Goal: Task Accomplishment & Management: Manage account settings

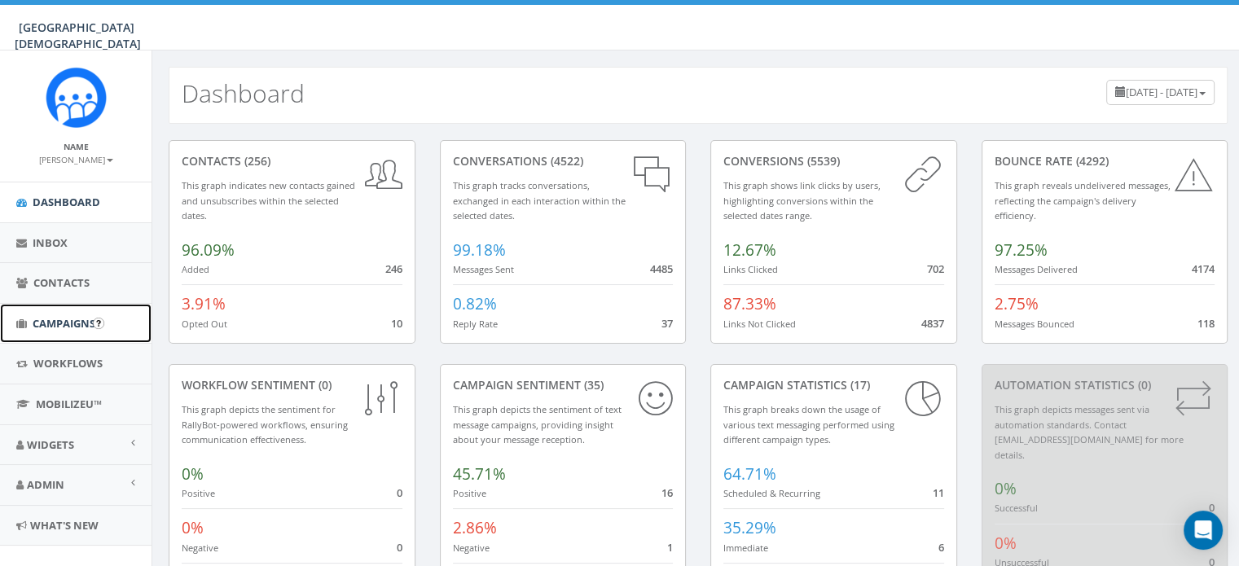
click at [49, 316] on span "Campaigns" at bounding box center [64, 323] width 63 height 15
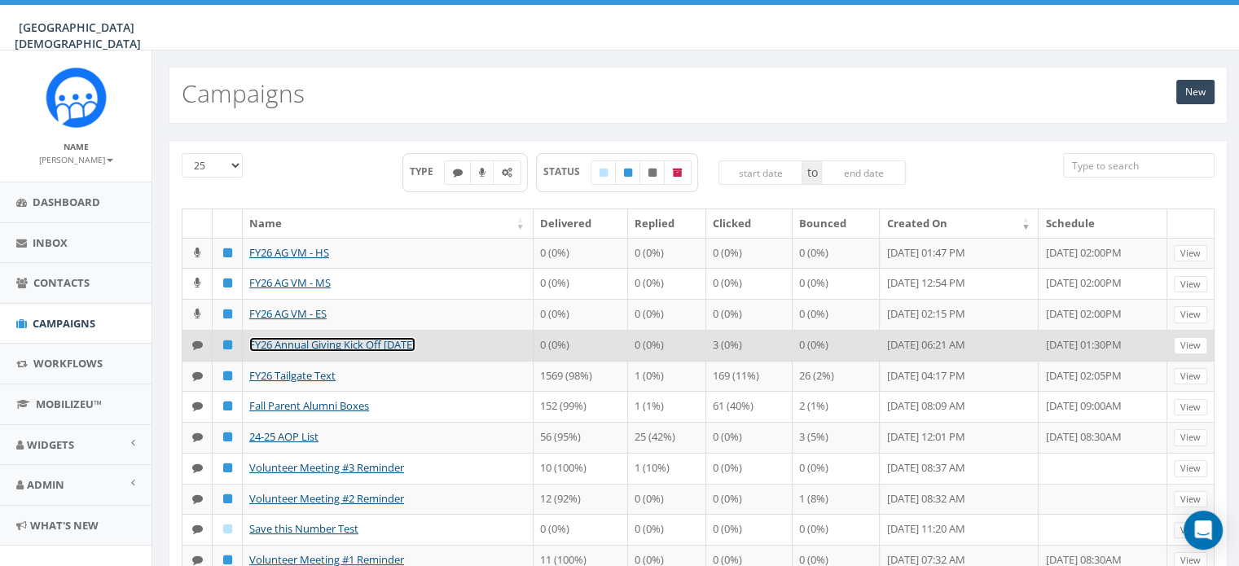
click at [308, 347] on link "FY26 Annual Giving Kick Off [DATE]" at bounding box center [332, 344] width 166 height 15
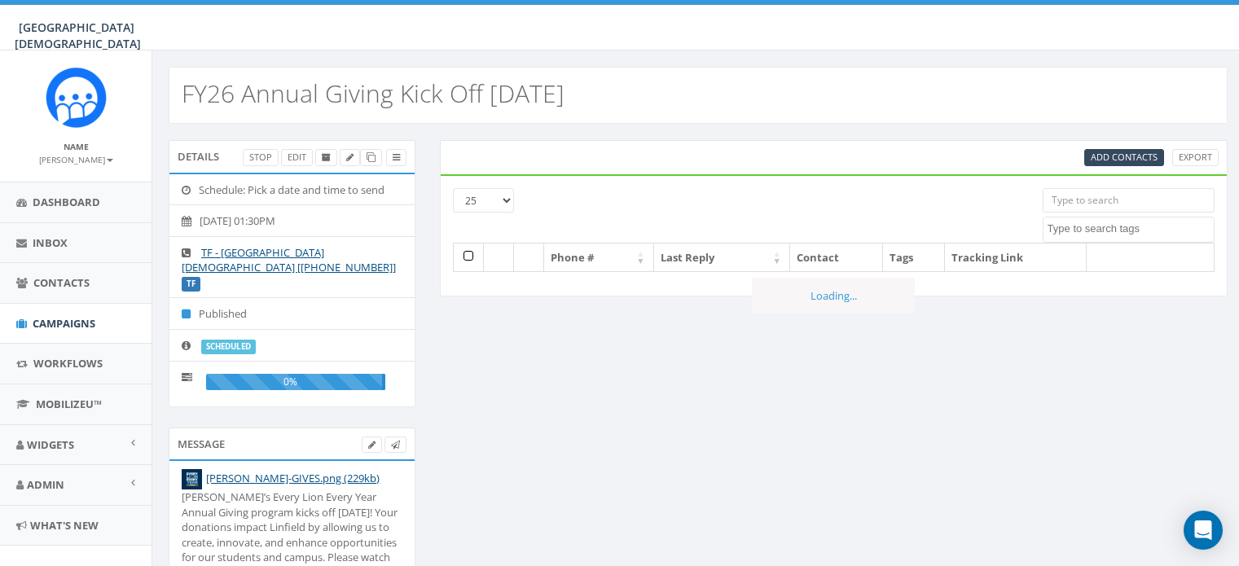
select select
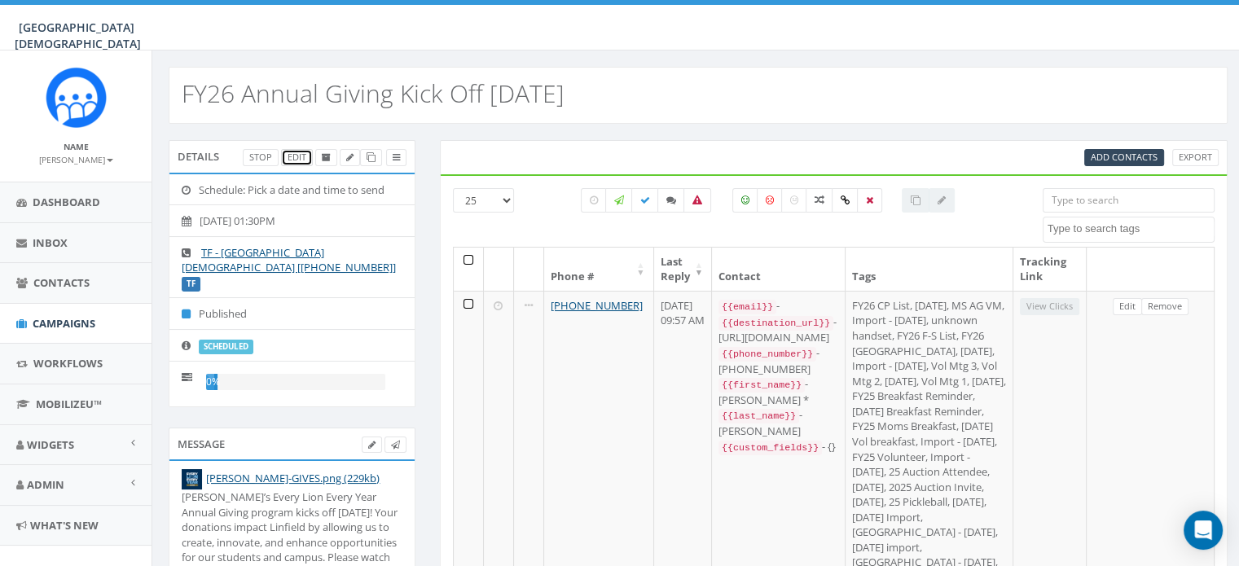
click at [298, 162] on link "Edit" at bounding box center [297, 157] width 32 height 17
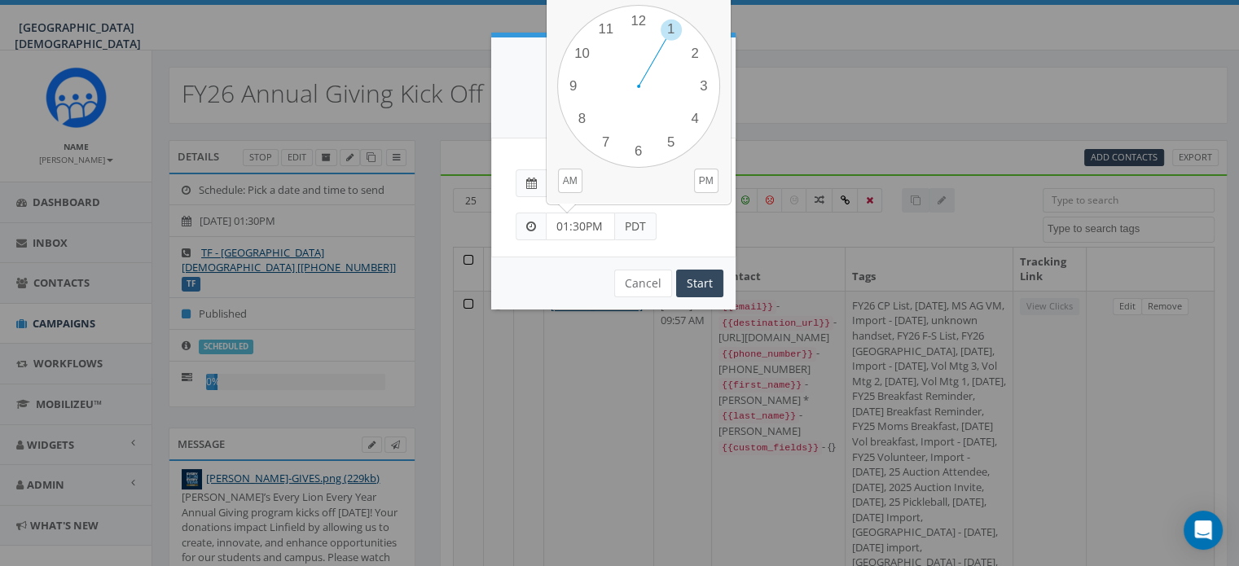
click at [570, 220] on input "01:30PM" at bounding box center [580, 227] width 69 height 28
click at [690, 120] on div "1 2 3 4 5 6 7 8 9 10 11 12 00 05 10 15 20 25 30 35 40 45 50 55" at bounding box center [638, 86] width 163 height 163
click at [635, 22] on div "1 2 3 4 5 6 7 8 9 10 11 12 00 05 10 15 20 25 30 35 40 45 50 55" at bounding box center [638, 86] width 163 height 163
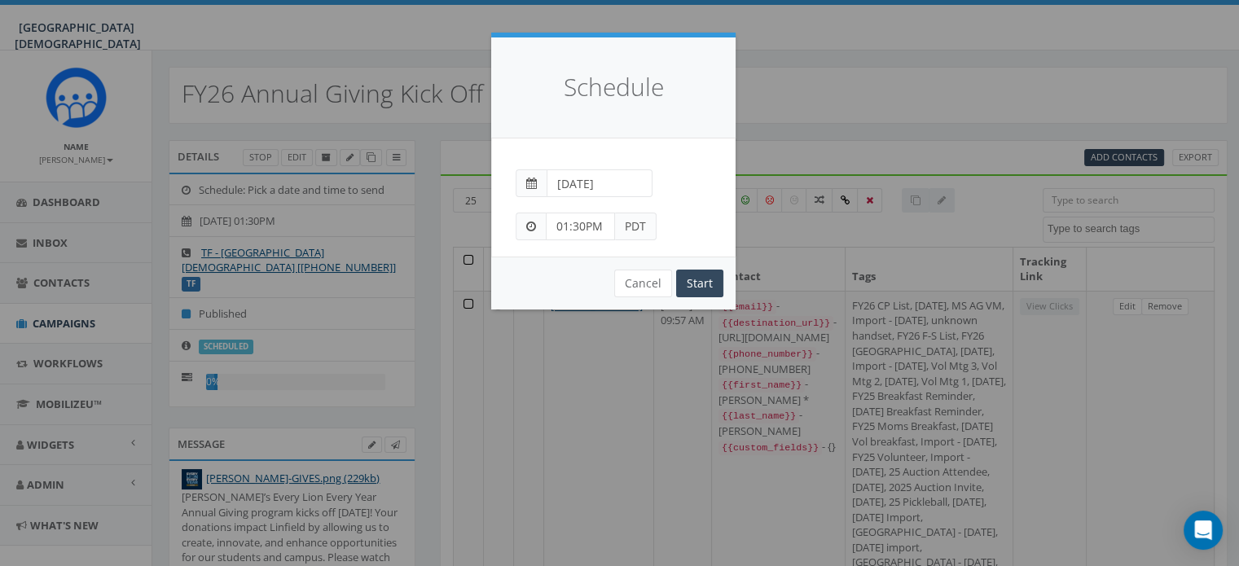
type input "04:00PM"
click at [690, 283] on input "Start" at bounding box center [699, 284] width 47 height 28
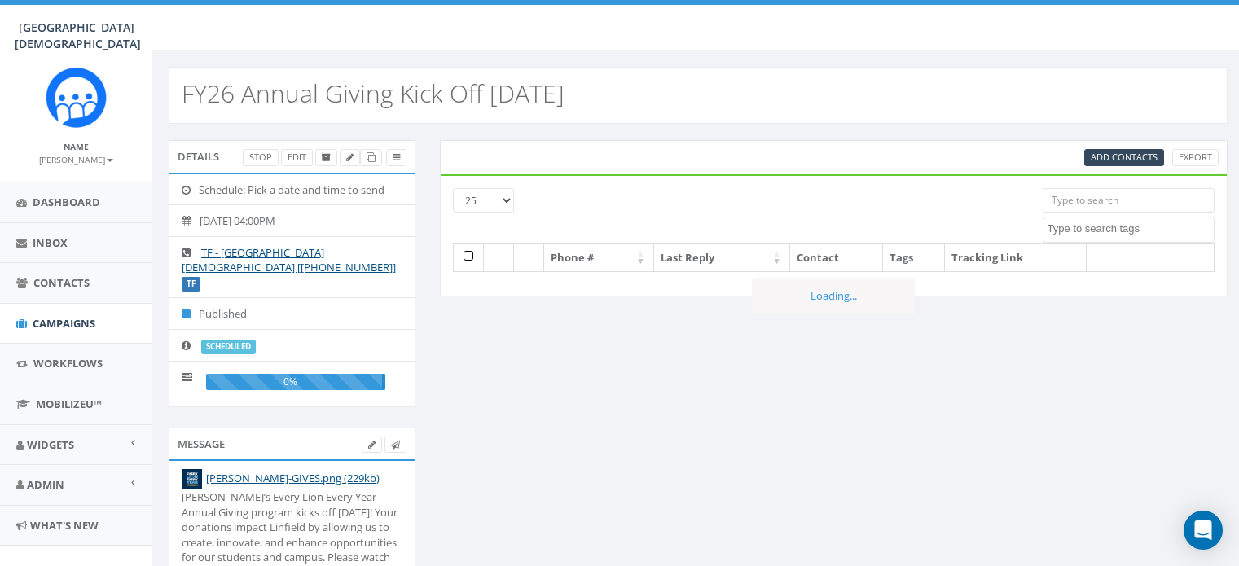
select select
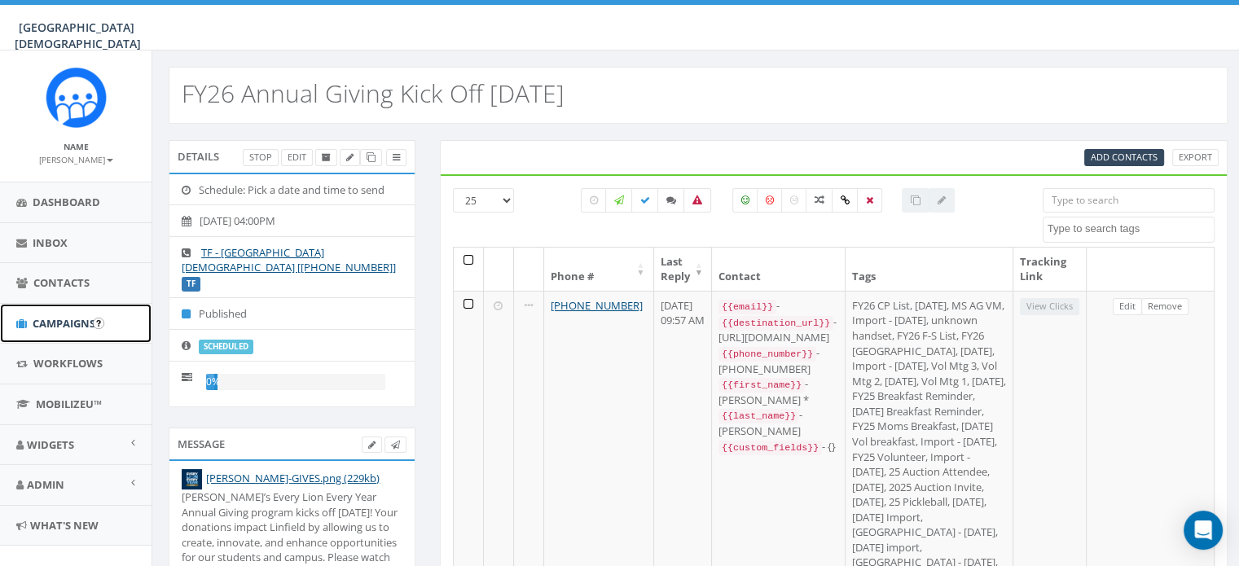
click at [63, 325] on span "Campaigns" at bounding box center [64, 323] width 63 height 15
